Goal: Transaction & Acquisition: Purchase product/service

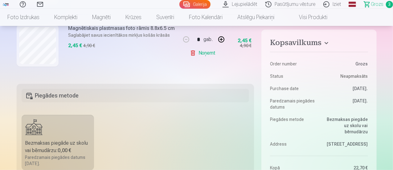
scroll to position [88, 0]
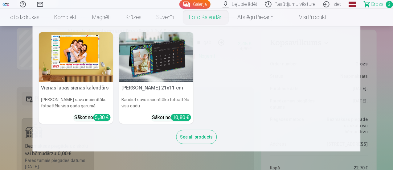
click at [0, 66] on nav "Vienas lapas sienas [PERSON_NAME] savu iecienītāko fotoattēlu visa gada garumā …" at bounding box center [196, 89] width 393 height 126
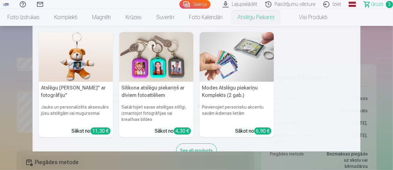
scroll to position [0, 0]
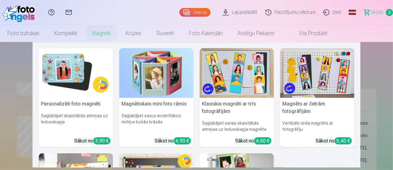
click at [239, 75] on img at bounding box center [237, 73] width 74 height 50
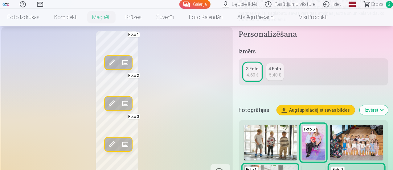
scroll to position [105, 0]
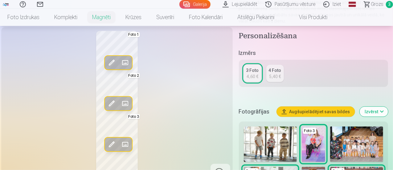
click at [318, 108] on button "Augšupielādējiet savas bildes" at bounding box center [316, 112] width 78 height 10
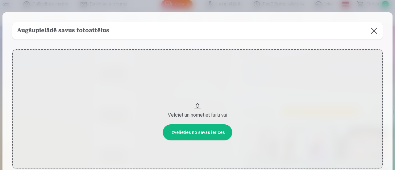
click at [370, 29] on button at bounding box center [373, 30] width 17 height 17
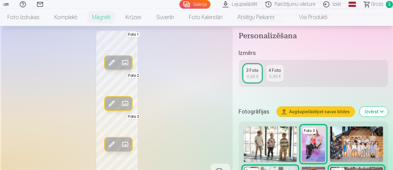
scroll to position [0, 0]
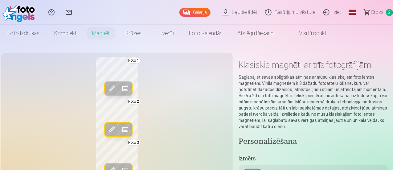
click at [230, 14] on link "Lejupielādēt" at bounding box center [241, 12] width 43 height 25
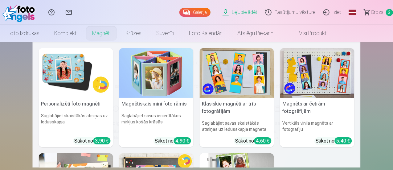
click at [118, 31] on link "Magnēti" at bounding box center [101, 33] width 33 height 17
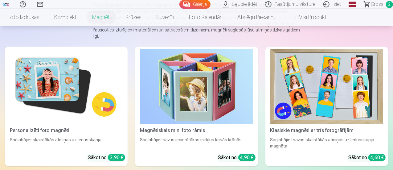
scroll to position [78, 0]
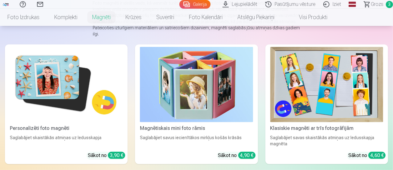
click at [270, 80] on img at bounding box center [326, 84] width 113 height 75
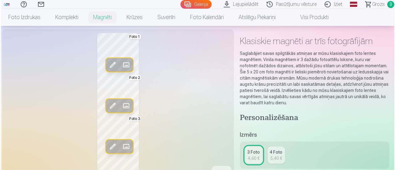
scroll to position [27, 0]
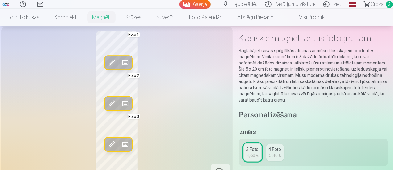
click at [107, 68] on span at bounding box center [112, 63] width 10 height 10
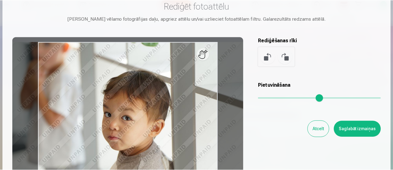
scroll to position [18, 0]
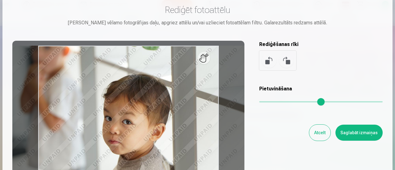
click at [315, 132] on button "Atcelt" at bounding box center [319, 133] width 21 height 16
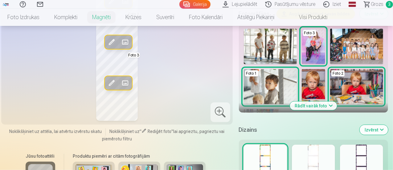
scroll to position [204, 0]
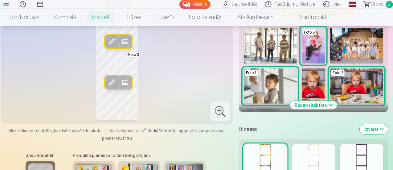
click at [321, 105] on button "Rādīt vairāk foto" at bounding box center [313, 105] width 47 height 9
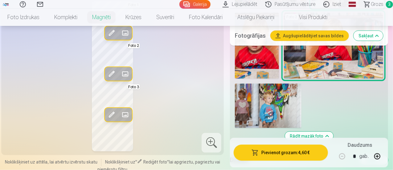
scroll to position [362, 0]
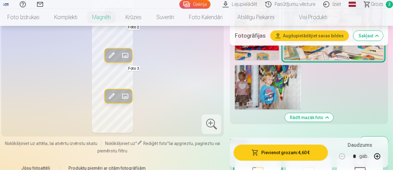
click at [283, 82] on img at bounding box center [268, 87] width 67 height 44
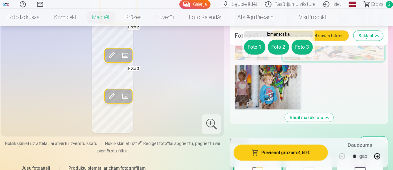
click at [254, 48] on button "Foto 1" at bounding box center [254, 47] width 21 height 15
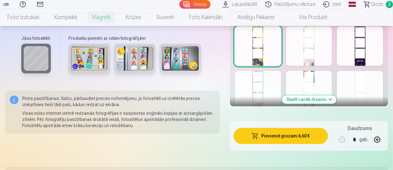
scroll to position [492, 0]
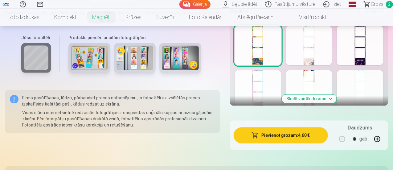
click at [321, 95] on button "Skatīt vairāk dizainu" at bounding box center [309, 99] width 55 height 9
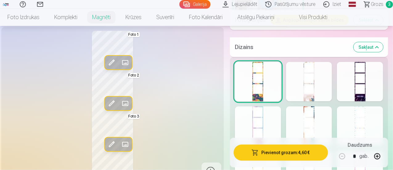
scroll to position [456, 0]
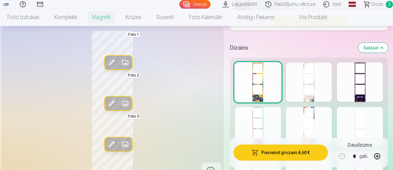
click at [323, 76] on div at bounding box center [309, 82] width 46 height 39
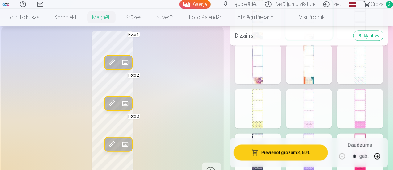
scroll to position [517, 0]
click at [315, 67] on div at bounding box center [309, 64] width 46 height 39
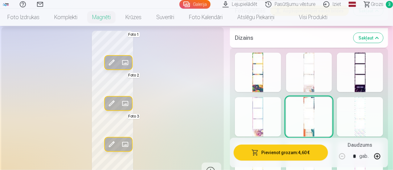
scroll to position [468, 0]
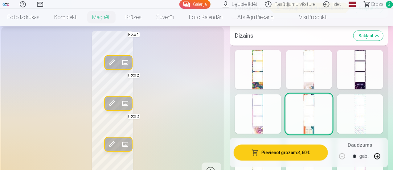
click at [264, 61] on div at bounding box center [258, 69] width 46 height 39
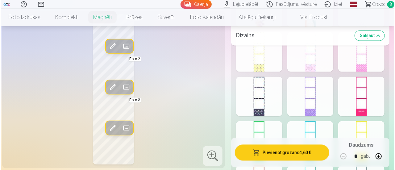
scroll to position [575, 0]
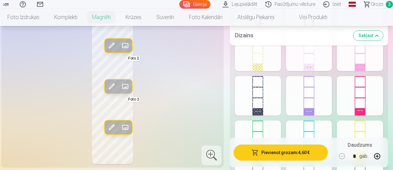
click at [107, 123] on span at bounding box center [112, 127] width 10 height 10
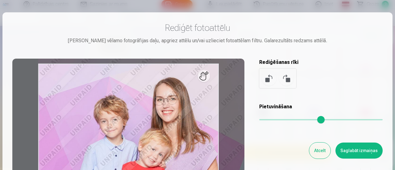
drag, startPoint x: 263, startPoint y: 121, endPoint x: 270, endPoint y: 121, distance: 7.4
click at [270, 120] on input "range" at bounding box center [320, 119] width 123 height 1
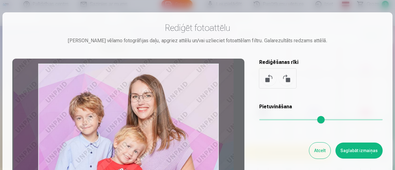
drag, startPoint x: 157, startPoint y: 124, endPoint x: 133, endPoint y: 121, distance: 24.9
click at [133, 121] on div at bounding box center [128, 156] width 232 height 194
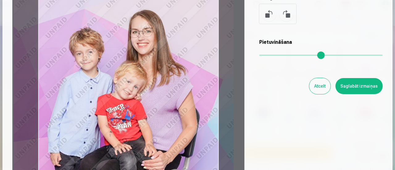
scroll to position [65, 0]
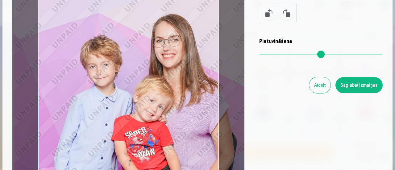
drag, startPoint x: 271, startPoint y: 54, endPoint x: 281, endPoint y: 53, distance: 9.9
type input "****"
click at [281, 54] on input "range" at bounding box center [320, 54] width 123 height 1
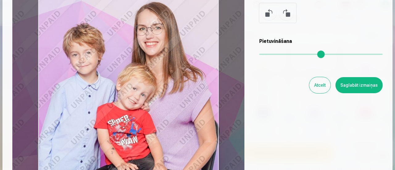
drag, startPoint x: 150, startPoint y: 88, endPoint x: 133, endPoint y: 76, distance: 20.9
click at [133, 76] on div at bounding box center [128, 90] width 232 height 194
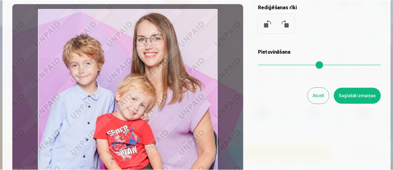
scroll to position [56, 0]
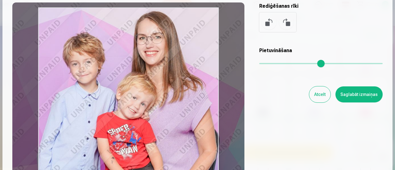
click at [352, 96] on button "Saglabāt izmaiņas" at bounding box center [358, 94] width 47 height 16
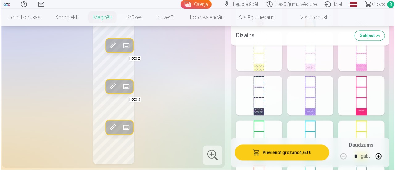
scroll to position [546, 0]
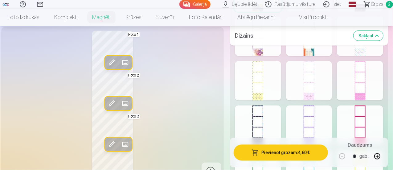
click at [107, 66] on span at bounding box center [112, 63] width 10 height 10
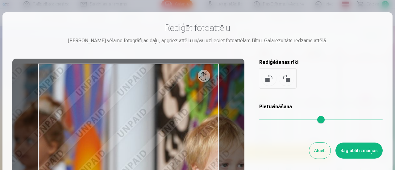
drag, startPoint x: 262, startPoint y: 119, endPoint x: 277, endPoint y: 121, distance: 15.2
click at [277, 120] on input "range" at bounding box center [320, 119] width 123 height 1
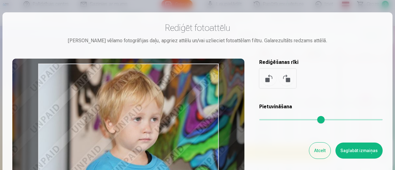
type input "****"
drag, startPoint x: 143, startPoint y: 131, endPoint x: 56, endPoint y: 86, distance: 98.1
click at [56, 86] on div at bounding box center [128, 156] width 232 height 194
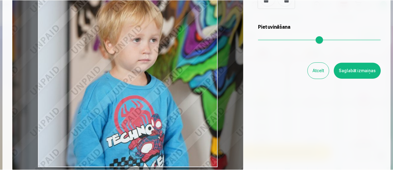
scroll to position [80, 0]
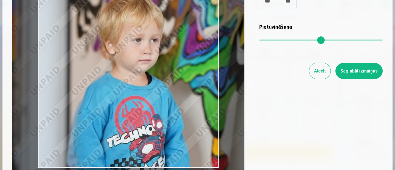
click at [360, 69] on button "Saglabāt izmaiņas" at bounding box center [358, 71] width 47 height 16
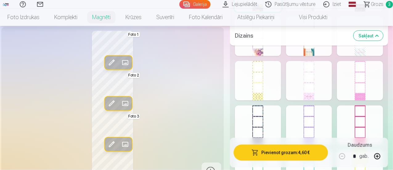
click at [107, 109] on span at bounding box center [112, 104] width 10 height 10
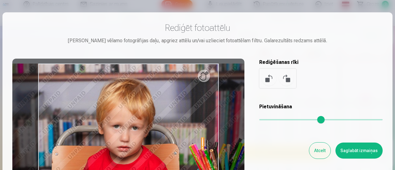
click at [321, 149] on button "Atcelt" at bounding box center [319, 150] width 21 height 16
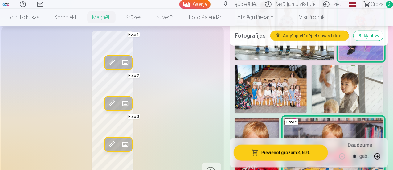
scroll to position [246, 0]
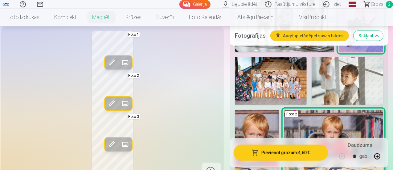
click at [107, 149] on span at bounding box center [112, 144] width 10 height 10
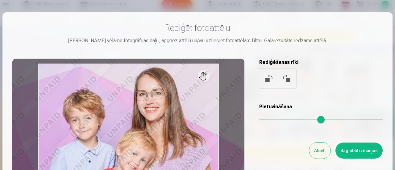
click at [321, 153] on button "Atcelt" at bounding box center [319, 150] width 21 height 16
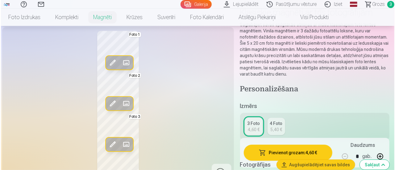
scroll to position [55, 0]
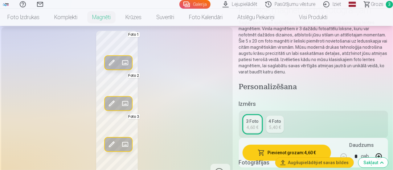
click at [307, 162] on button "Augšupielādējiet savas bildes" at bounding box center [315, 163] width 78 height 10
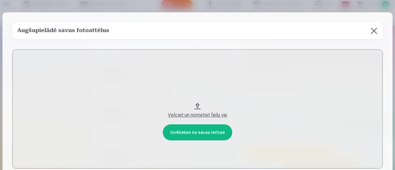
click at [190, 131] on button "Velciet un nometiet failu vai" at bounding box center [197, 108] width 370 height 119
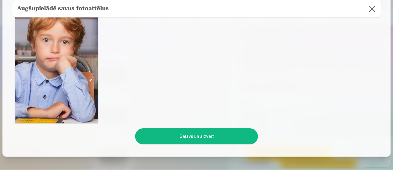
scroll to position [107, 0]
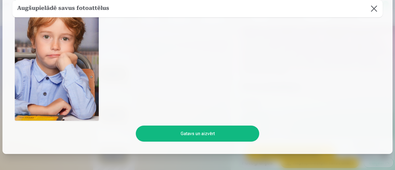
click at [206, 133] on button "Gatavs un aizvērt" at bounding box center [197, 134] width 123 height 16
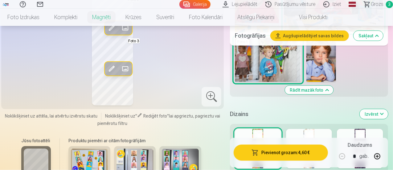
scroll to position [390, 0]
click at [323, 73] on img at bounding box center [322, 59] width 30 height 44
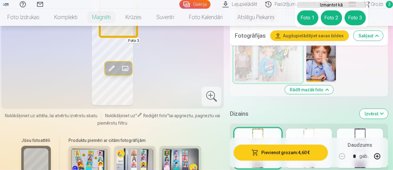
click at [332, 16] on button "Foto 2" at bounding box center [331, 17] width 21 height 15
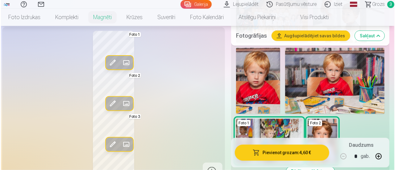
scroll to position [308, 0]
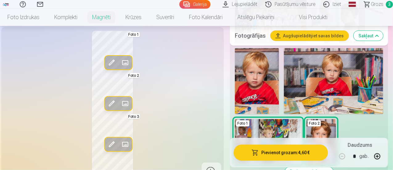
click at [108, 100] on span at bounding box center [112, 104] width 10 height 10
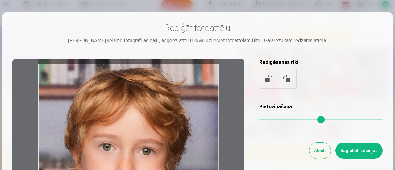
drag, startPoint x: 161, startPoint y: 106, endPoint x: 155, endPoint y: 99, distance: 9.0
click at [155, 99] on div at bounding box center [128, 156] width 232 height 194
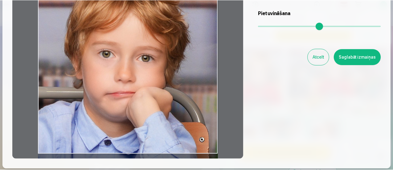
scroll to position [94, 0]
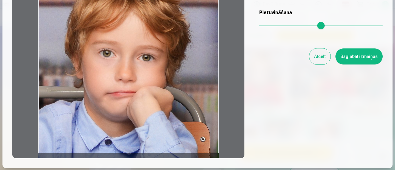
click at [353, 56] on button "Saglabāt izmaiņas" at bounding box center [358, 56] width 47 height 16
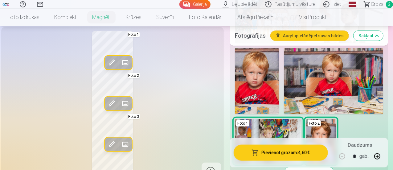
click at [178, 74] on div "Rediģēt foto Aizstāt Foto 1 Rediģēt foto Aizstāt Foto 2 Rediģēt foto Aizstāt Fo…" at bounding box center [112, 106] width 215 height 150
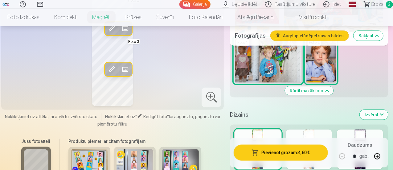
scroll to position [389, 0]
click at [372, 10] on nav "Foto izdrukas Augstas kvalitātes fotoattēlu izdrukas 210 gsm papīrs, piesātināt…" at bounding box center [196, 17] width 393 height 17
click at [373, 7] on span "Grozs" at bounding box center [377, 4] width 13 height 7
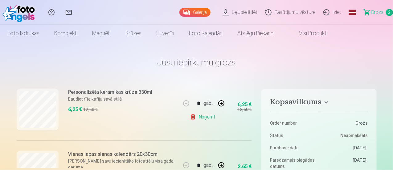
scroll to position [59, 0]
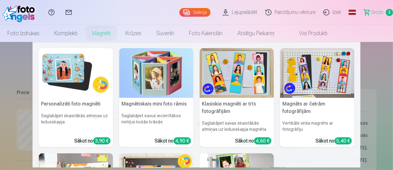
click at [228, 76] on img at bounding box center [237, 73] width 74 height 50
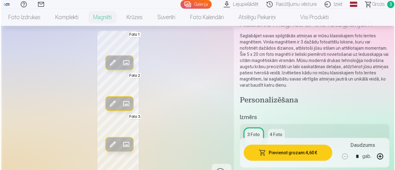
scroll to position [42, 0]
click at [107, 68] on span at bounding box center [112, 63] width 10 height 10
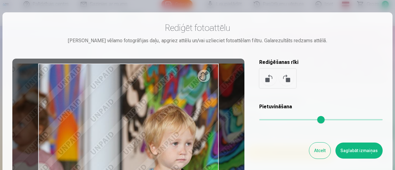
drag, startPoint x: 259, startPoint y: 120, endPoint x: 269, endPoint y: 120, distance: 9.9
click at [269, 120] on input "range" at bounding box center [320, 119] width 123 height 1
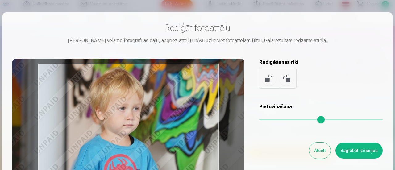
type input "****"
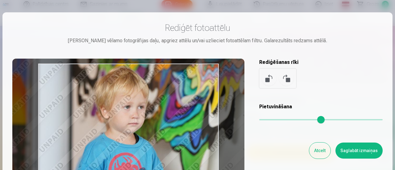
drag, startPoint x: 180, startPoint y: 127, endPoint x: 125, endPoint y: 88, distance: 67.7
click at [125, 88] on div at bounding box center [128, 156] width 232 height 194
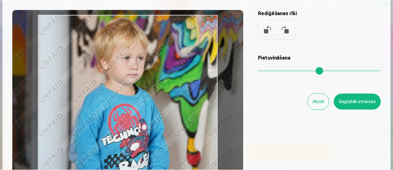
scroll to position [48, 0]
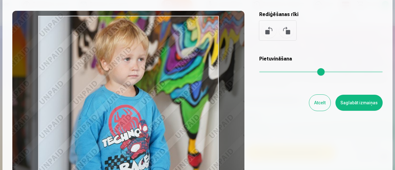
click at [363, 103] on button "Saglabāt izmaiņas" at bounding box center [358, 103] width 47 height 16
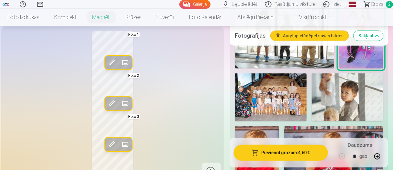
scroll to position [233, 0]
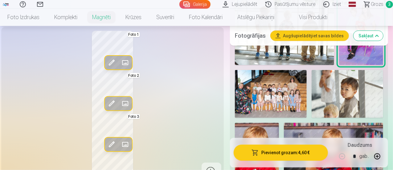
click at [278, 97] on img at bounding box center [271, 94] width 72 height 48
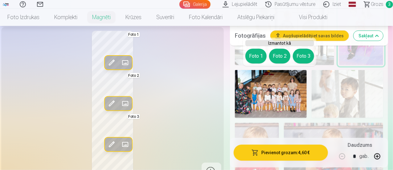
click at [211, 88] on div "Rediģēt foto Aizstāt Foto 1 Rediģēt foto Aizstāt Foto 2 Rediģēt foto Aizstāt Fo…" at bounding box center [112, 106] width 215 height 150
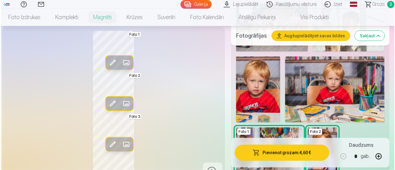
scroll to position [299, 0]
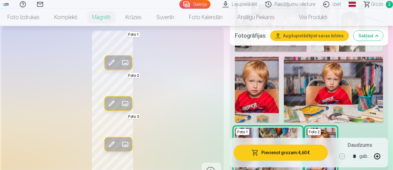
click at [293, 153] on button "Pievienot grozam : 4,60 €" at bounding box center [281, 153] width 94 height 16
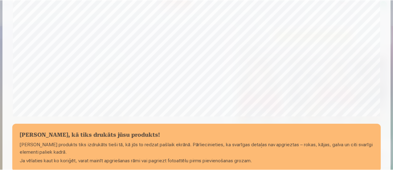
scroll to position [269, 0]
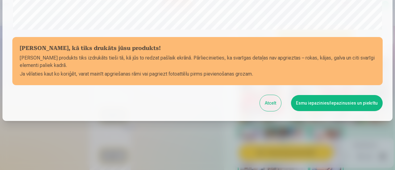
click at [273, 104] on button "Atcelt" at bounding box center [270, 103] width 21 height 16
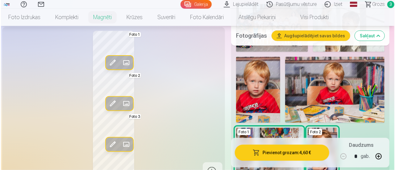
scroll to position [268, 0]
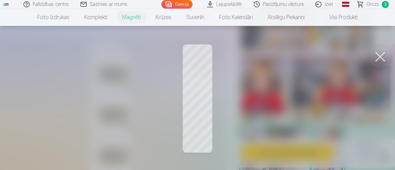
click at [380, 54] on button at bounding box center [380, 56] width 25 height 25
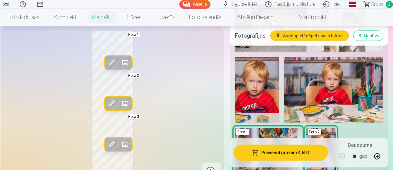
click at [333, 128] on img at bounding box center [322, 150] width 30 height 44
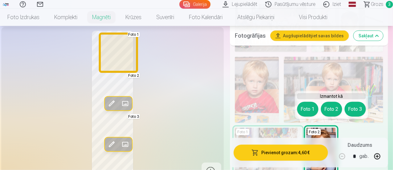
click at [307, 111] on button "Foto 1" at bounding box center [307, 109] width 21 height 15
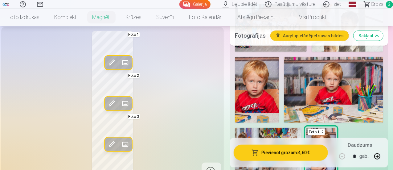
click at [107, 68] on span at bounding box center [112, 63] width 10 height 10
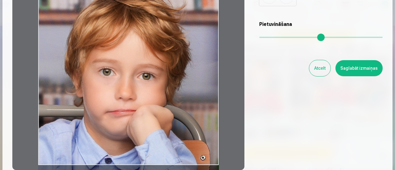
scroll to position [83, 0]
click at [182, 119] on div at bounding box center [128, 73] width 232 height 194
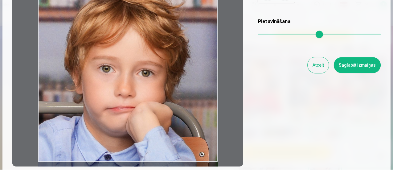
scroll to position [86, 0]
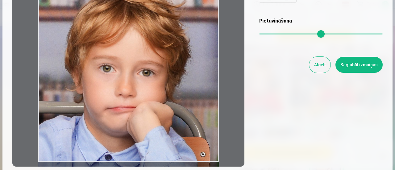
click at [341, 66] on button "Saglabāt izmaiņas" at bounding box center [358, 65] width 47 height 16
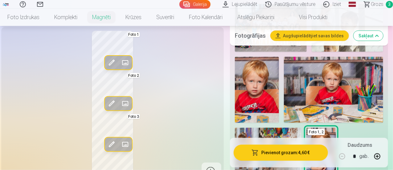
click at [107, 109] on span at bounding box center [112, 104] width 10 height 10
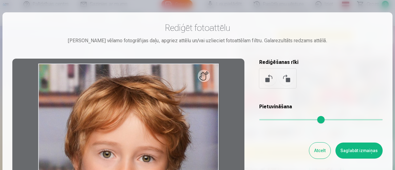
click at [315, 153] on button "Atcelt" at bounding box center [319, 150] width 21 height 16
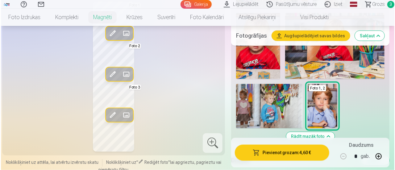
scroll to position [354, 0]
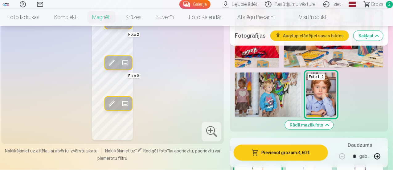
click at [277, 90] on img at bounding box center [268, 94] width 67 height 44
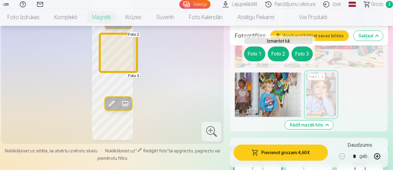
click at [278, 53] on button "Foto 2" at bounding box center [278, 54] width 21 height 15
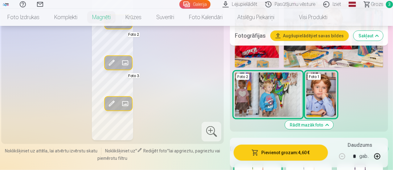
click at [107, 58] on span at bounding box center [112, 63] width 10 height 10
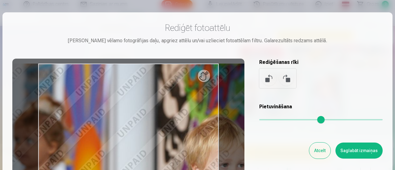
drag, startPoint x: 262, startPoint y: 121, endPoint x: 278, endPoint y: 122, distance: 15.1
click at [278, 120] on input "range" at bounding box center [320, 119] width 123 height 1
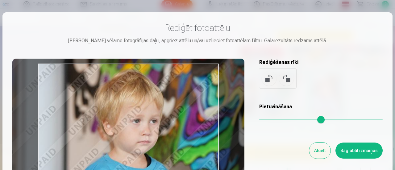
drag, startPoint x: 147, startPoint y: 122, endPoint x: 52, endPoint y: 76, distance: 105.4
click at [52, 76] on div at bounding box center [128, 156] width 232 height 194
type input "****"
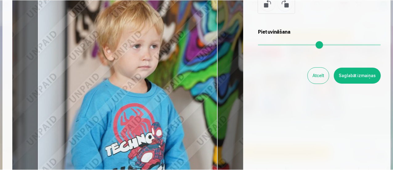
scroll to position [75, 0]
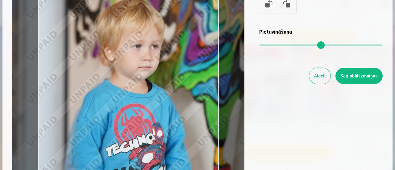
click at [355, 78] on button "Saglabāt izmaiņas" at bounding box center [358, 76] width 47 height 16
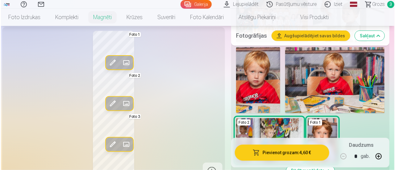
scroll to position [307, 0]
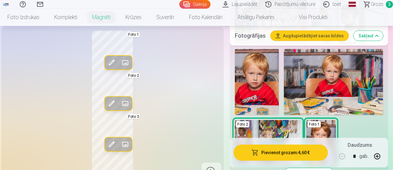
click at [107, 146] on span at bounding box center [112, 144] width 10 height 10
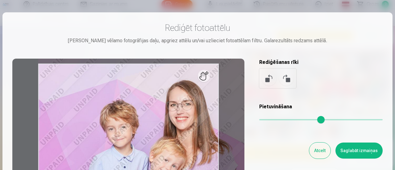
drag, startPoint x: 260, startPoint y: 119, endPoint x: 276, endPoint y: 121, distance: 16.1
type input "****"
click at [276, 120] on input "range" at bounding box center [320, 119] width 123 height 1
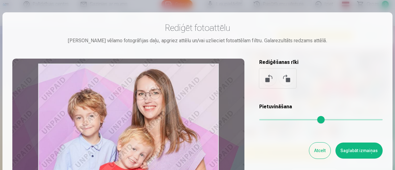
drag, startPoint x: 184, startPoint y: 135, endPoint x: 152, endPoint y: 124, distance: 33.8
click at [152, 124] on div at bounding box center [128, 156] width 232 height 194
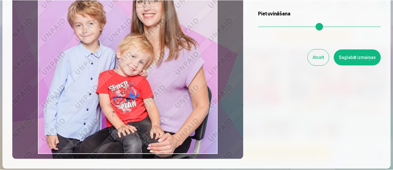
scroll to position [93, 0]
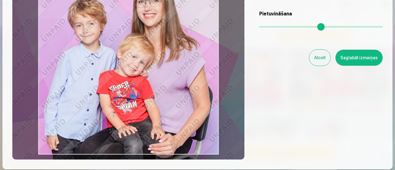
click at [362, 61] on button "Saglabāt izmaiņas" at bounding box center [358, 58] width 47 height 16
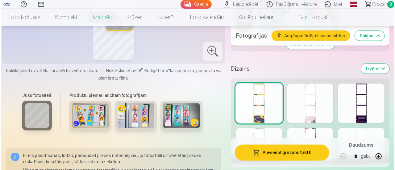
scroll to position [435, 0]
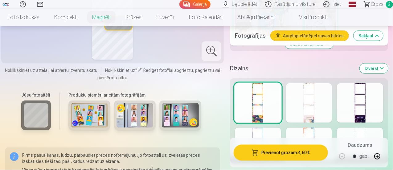
click at [306, 149] on button "Pievienot grozam : 4,60 €" at bounding box center [281, 153] width 94 height 16
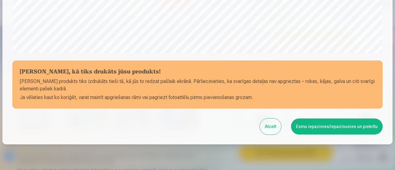
scroll to position [269, 0]
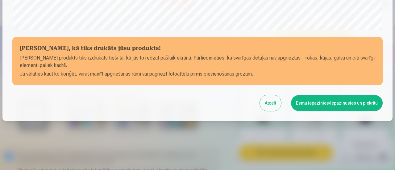
click at [344, 103] on button "Esmu iepazinies/iepazinusies un piekrītu" at bounding box center [337, 103] width 92 height 16
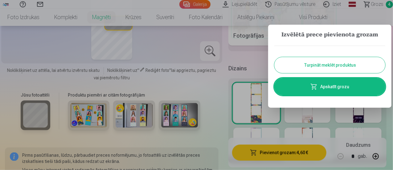
scroll to position [0, 0]
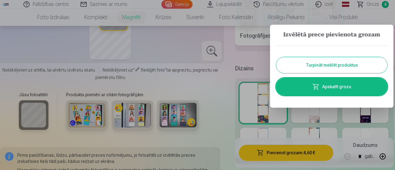
click at [238, 72] on div at bounding box center [197, 85] width 395 height 170
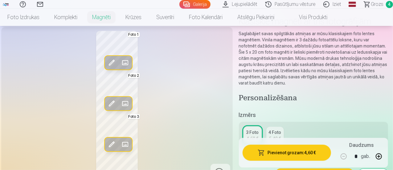
scroll to position [43, 0]
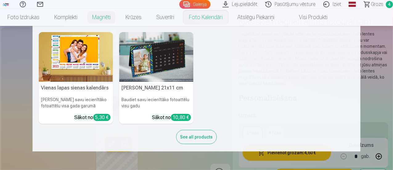
click at [229, 19] on link "Foto kalendāri" at bounding box center [206, 17] width 48 height 17
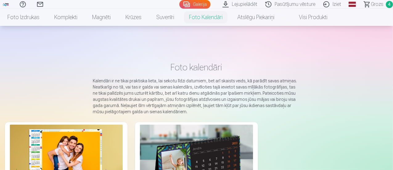
scroll to position [89, 0]
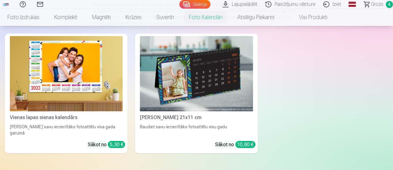
click at [56, 68] on img at bounding box center [66, 73] width 113 height 75
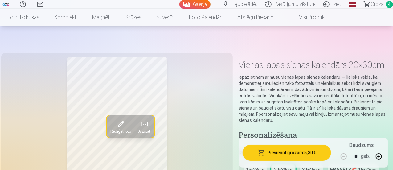
scroll to position [80, 0]
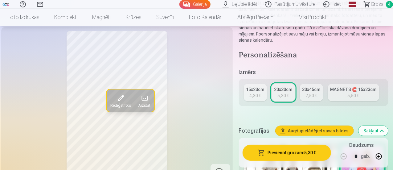
click at [257, 91] on div "15x23cm" at bounding box center [255, 89] width 18 height 6
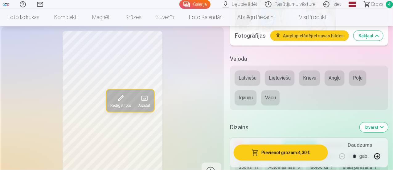
scroll to position [427, 0]
click at [257, 76] on button "Latviešu" at bounding box center [247, 77] width 25 height 15
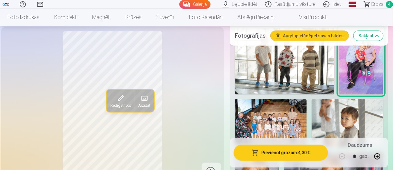
scroll to position [191, 0]
click at [271, 119] on img at bounding box center [271, 124] width 72 height 48
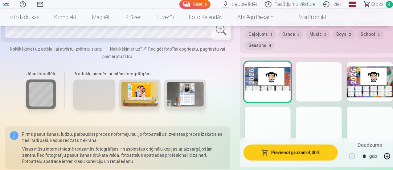
scroll to position [574, 0]
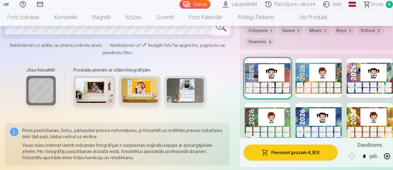
click at [303, 118] on div at bounding box center [319, 122] width 46 height 39
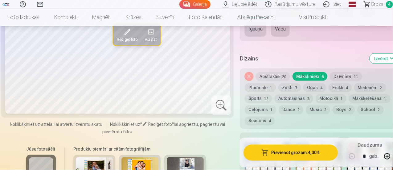
scroll to position [496, 0]
click at [287, 94] on button "Automašīnas 3" at bounding box center [294, 98] width 39 height 9
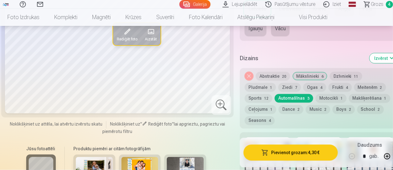
click at [367, 108] on button "School 2" at bounding box center [370, 109] width 27 height 9
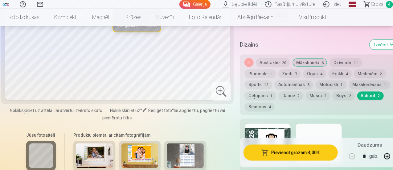
scroll to position [509, 0]
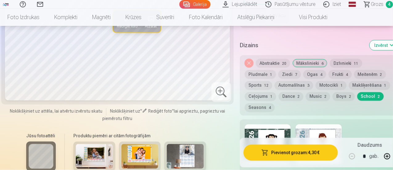
click at [335, 77] on button "Frukti 4" at bounding box center [340, 74] width 23 height 9
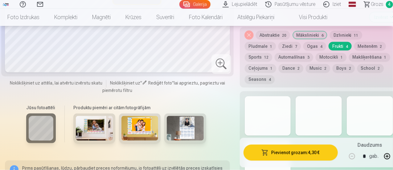
scroll to position [520, 0]
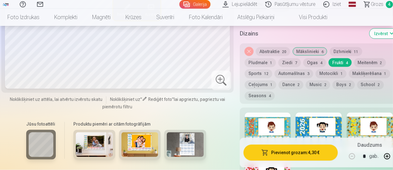
click at [311, 67] on div "Noņemiet dizainu Abstraktie 20 Mākslinieki 6 Dzīvnieki 11 Pludmale 1 Ziedi 7 Og…" at bounding box center [319, 73] width 158 height 60
click at [312, 66] on button "Ogas 4" at bounding box center [314, 62] width 23 height 9
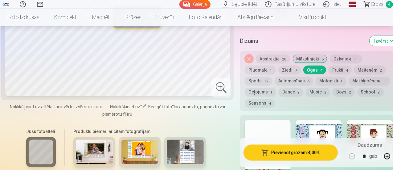
scroll to position [513, 0]
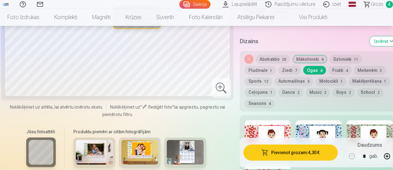
click at [284, 69] on button "Ziedi 7" at bounding box center [289, 70] width 23 height 9
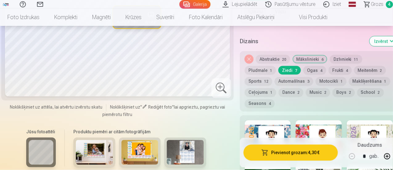
click at [339, 57] on button "Dzīvnieki 11" at bounding box center [346, 59] width 32 height 9
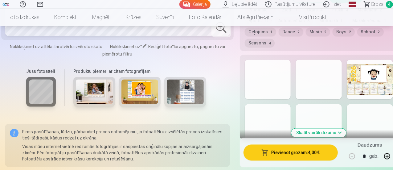
scroll to position [594, 0]
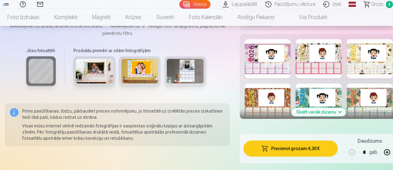
click at [304, 51] on div at bounding box center [319, 58] width 46 height 39
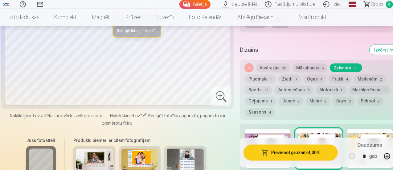
scroll to position [572, 0]
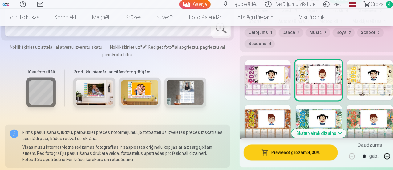
click at [245, 120] on div at bounding box center [268, 124] width 46 height 39
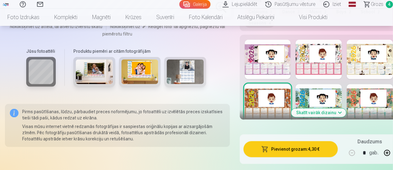
scroll to position [584, 0]
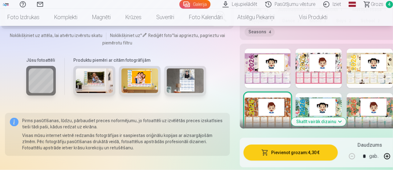
click at [355, 108] on div at bounding box center [370, 112] width 46 height 39
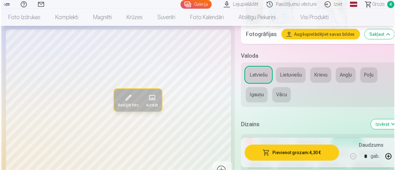
scroll to position [430, 0]
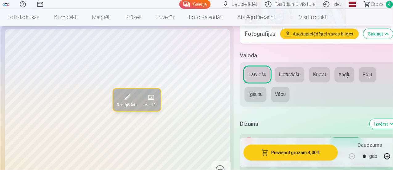
click at [304, 149] on button "Pievienot grozam : 4,30 €" at bounding box center [291, 153] width 94 height 16
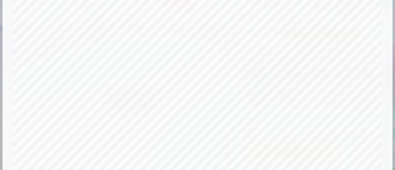
click at [8, 53] on div "[PERSON_NAME], kā tiks drukāts jūsu produkts! Jūsu produkts tiks izdrukāts tieš…" at bounding box center [197, 169] width 390 height 378
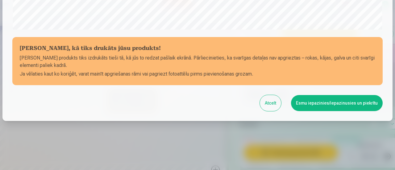
click at [334, 105] on button "Esmu iepazinies/iepazinusies un piekrītu" at bounding box center [337, 103] width 92 height 16
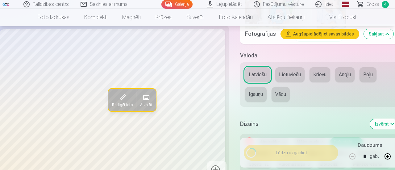
scroll to position [268, 0]
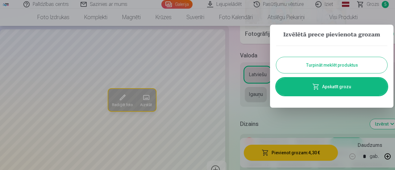
click at [333, 86] on link "Apskatīt grozu" at bounding box center [331, 86] width 111 height 17
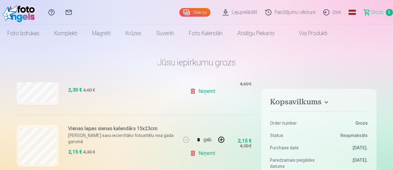
scroll to position [301, 0]
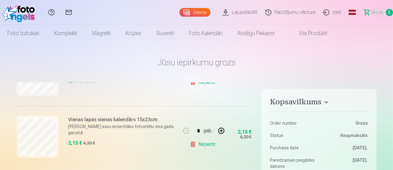
click at [205, 143] on link "Noņemt" at bounding box center [204, 144] width 28 height 12
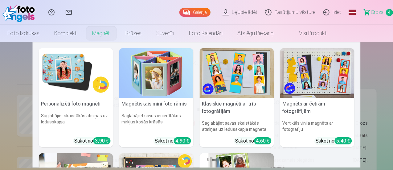
click at [118, 33] on link "Magnēti" at bounding box center [101, 33] width 33 height 17
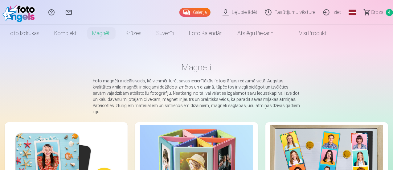
click at [118, 33] on link "Magnēti" at bounding box center [101, 33] width 33 height 17
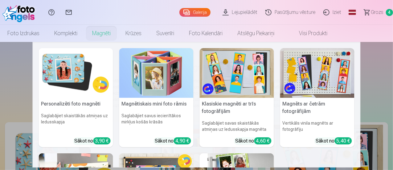
click at [156, 67] on img at bounding box center [156, 73] width 74 height 50
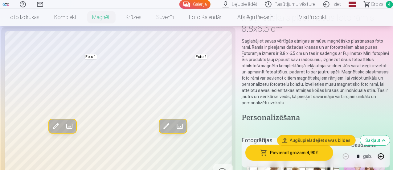
scroll to position [53, 0]
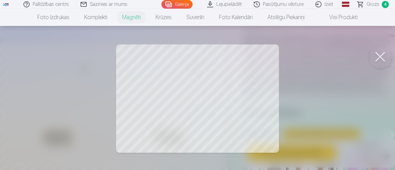
click at [378, 57] on button at bounding box center [380, 56] width 25 height 25
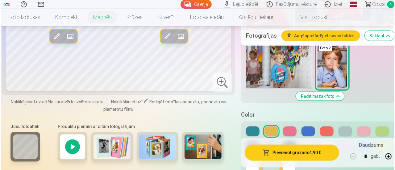
scroll to position [348, 0]
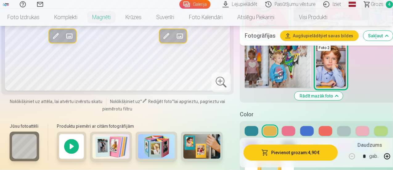
click at [283, 153] on button "Pievienot grozam : 4,90 €" at bounding box center [291, 153] width 94 height 16
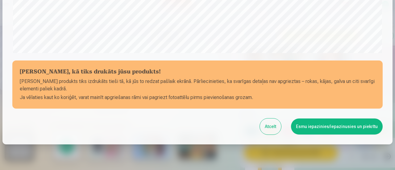
scroll to position [269, 0]
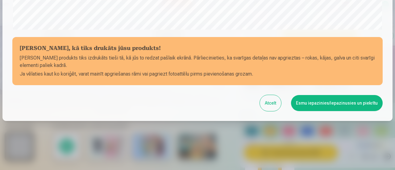
click at [336, 104] on button "Esmu iepazinies/iepazinusies un piekrītu" at bounding box center [337, 103] width 92 height 16
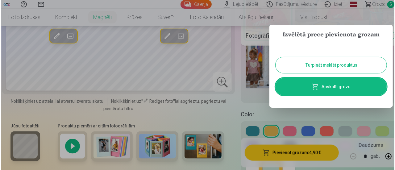
scroll to position [0, 0]
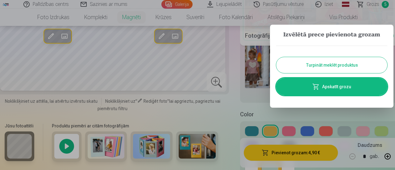
click at [335, 86] on link "Apskatīt grozu" at bounding box center [331, 86] width 111 height 17
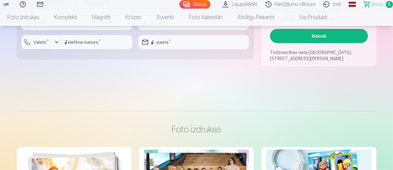
scroll to position [367, 0]
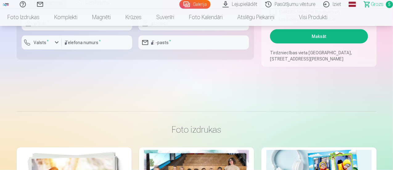
click at [316, 35] on button "Maksāt" at bounding box center [319, 36] width 98 height 14
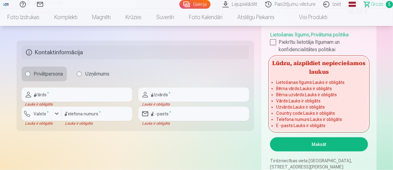
scroll to position [270, 0]
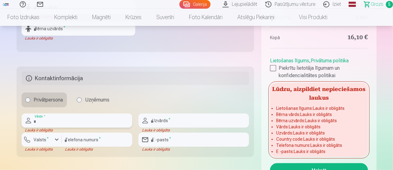
click at [82, 117] on input "text" at bounding box center [77, 120] width 111 height 14
type input "*****"
type input "*********"
type input "********"
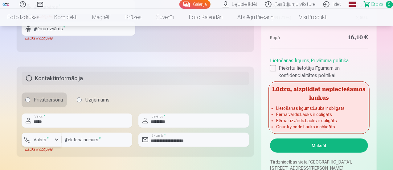
click at [57, 138] on div "button" at bounding box center [56, 139] width 7 height 7
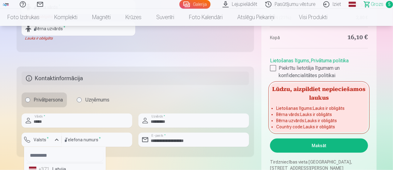
click at [47, 167] on div "+371" at bounding box center [45, 169] width 12 height 7
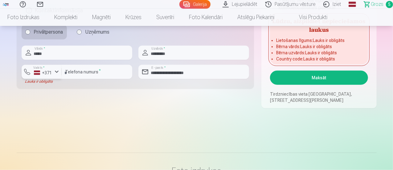
scroll to position [361, 0]
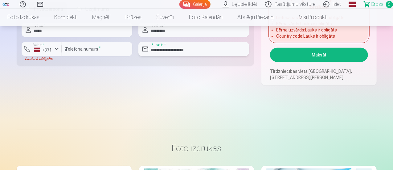
drag, startPoint x: 208, startPoint y: 49, endPoint x: 124, endPoint y: 42, distance: 83.9
click at [124, 42] on div "**********" at bounding box center [136, 42] width 228 height 38
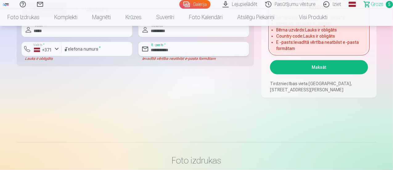
type input "**********"
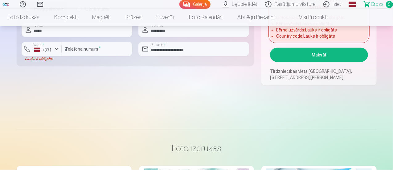
click at [324, 55] on button "Maksāt" at bounding box center [319, 55] width 98 height 14
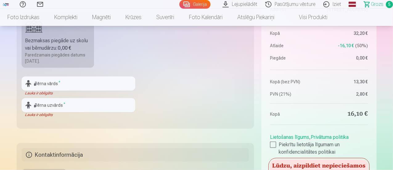
scroll to position [193, 0]
click at [59, 86] on input "text" at bounding box center [79, 84] width 114 height 14
type input "*"
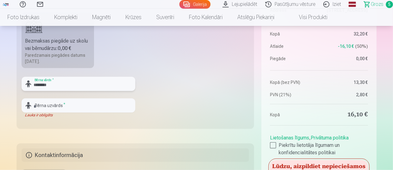
type input "*******"
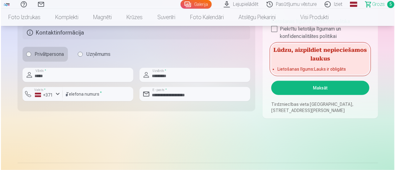
scroll to position [316, 0]
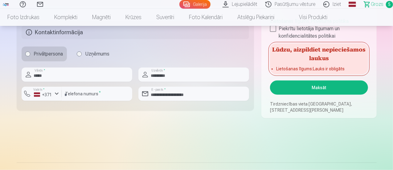
type input "*********"
click at [326, 89] on button "Maksāt" at bounding box center [319, 87] width 98 height 14
click at [274, 29] on div at bounding box center [273, 29] width 6 height 6
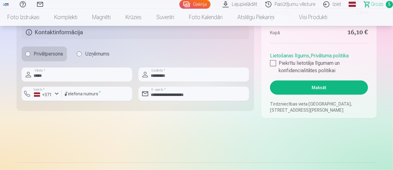
click at [319, 86] on button "Maksāt" at bounding box center [319, 87] width 98 height 14
